Goal: Navigation & Orientation: Find specific page/section

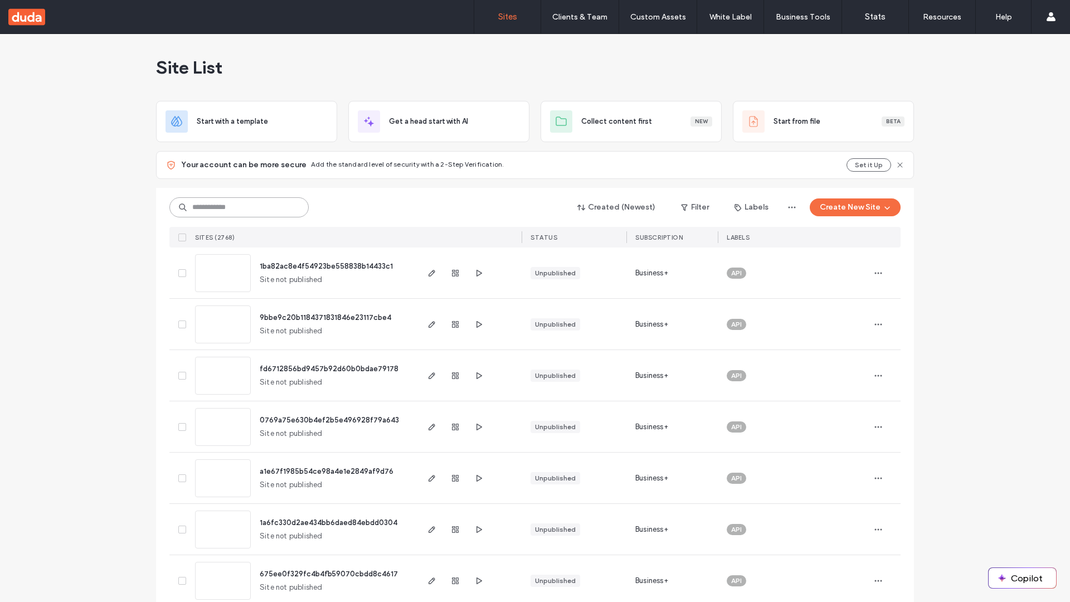
click at [239, 207] on input at bounding box center [238, 207] width 139 height 20
type input "**********"
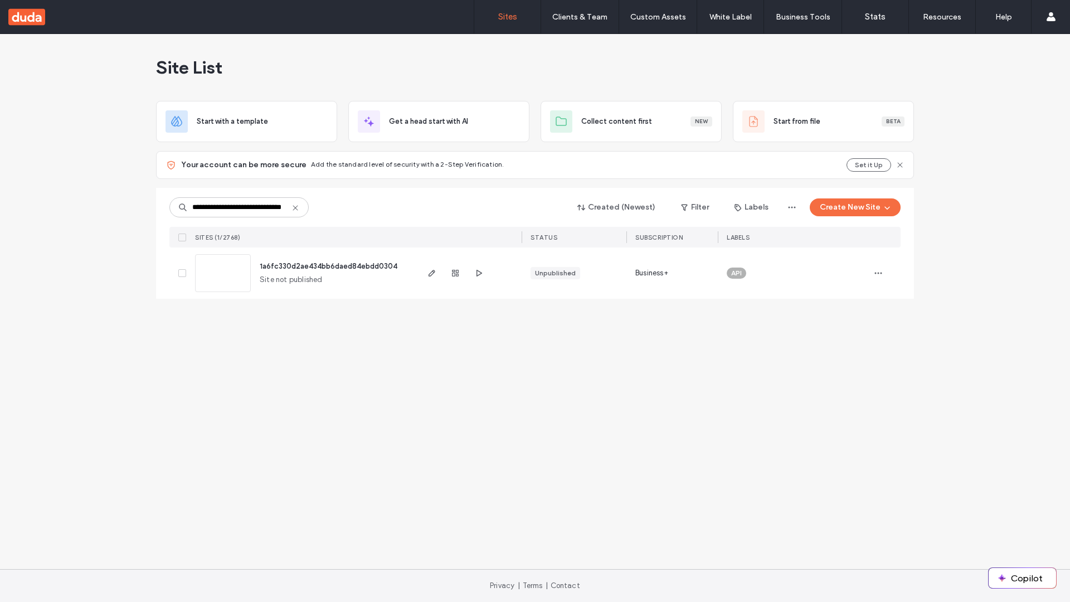
click at [329, 266] on span "1a6fc330d2ae434bb6daed84ebdd0304" at bounding box center [329, 266] width 138 height 8
